Goal: Task Accomplishment & Management: Manage account settings

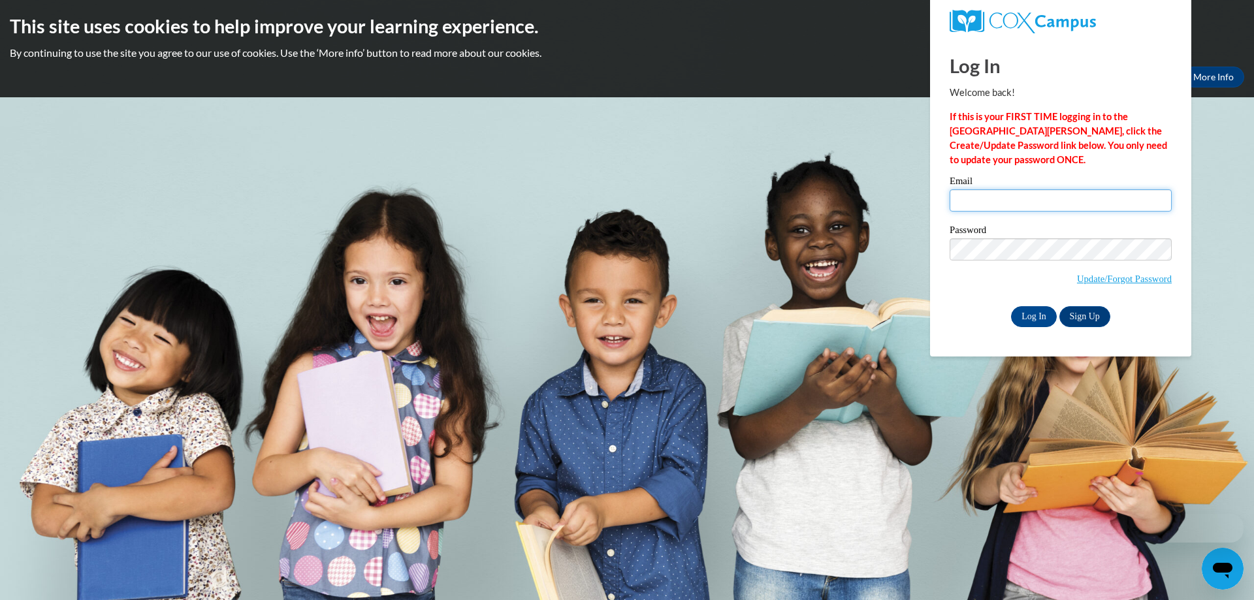
type input "bentley.karprice.r@muscogee.k12.ga.us"
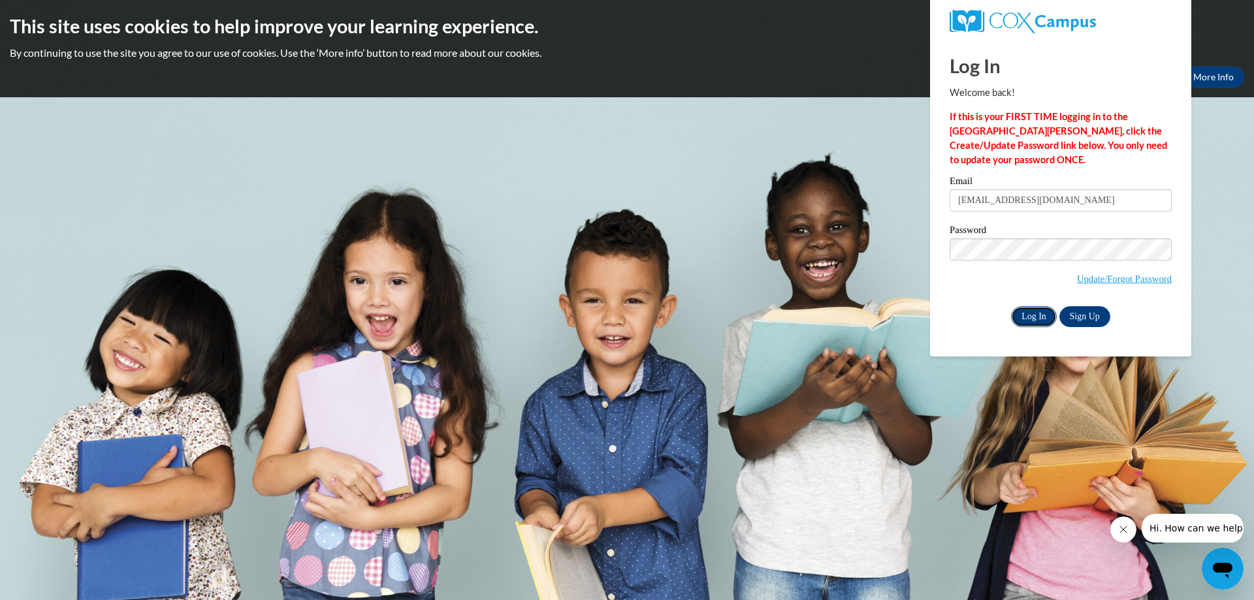
click at [1032, 317] on input "Log In" at bounding box center [1034, 316] width 46 height 21
